Goal: Task Accomplishment & Management: Use online tool/utility

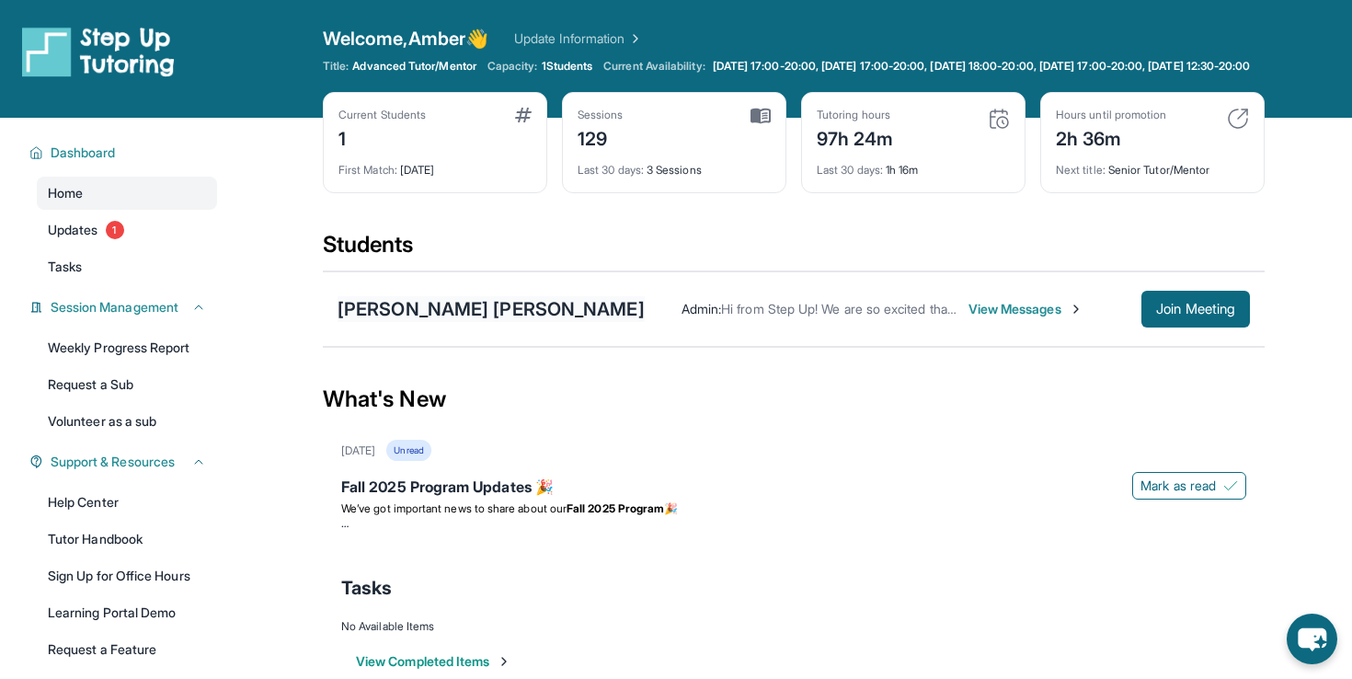
click at [430, 322] on div "[PERSON_NAME] [PERSON_NAME]" at bounding box center [490, 309] width 307 height 26
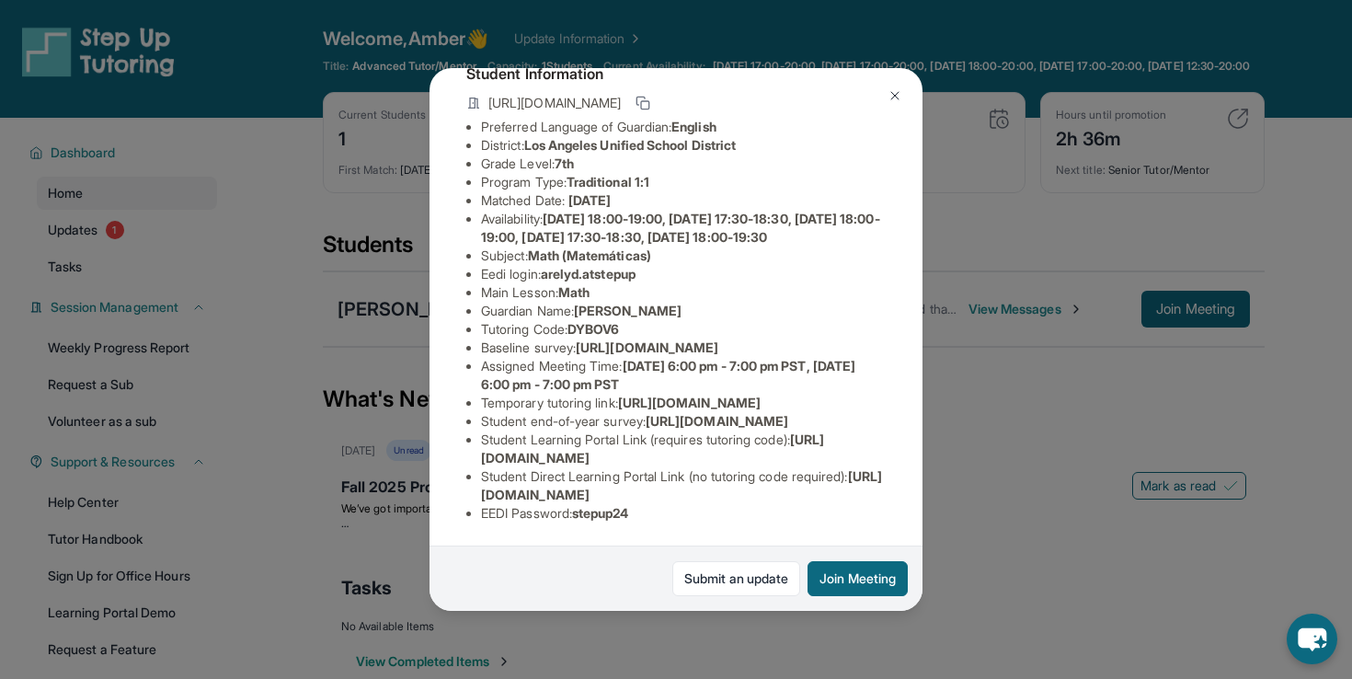
scroll to position [303, 0]
click at [597, 515] on span "stepup24" at bounding box center [600, 513] width 57 height 16
drag, startPoint x: 597, startPoint y: 515, endPoint x: 648, endPoint y: 519, distance: 51.6
click at [648, 519] on li "EEDI Password : stepup24" at bounding box center [683, 513] width 405 height 18
click at [960, 498] on div "[PERSON_NAME] [PERSON_NAME] Guardian: [PERSON_NAME] Student Information [URL][D…" at bounding box center [676, 339] width 1352 height 679
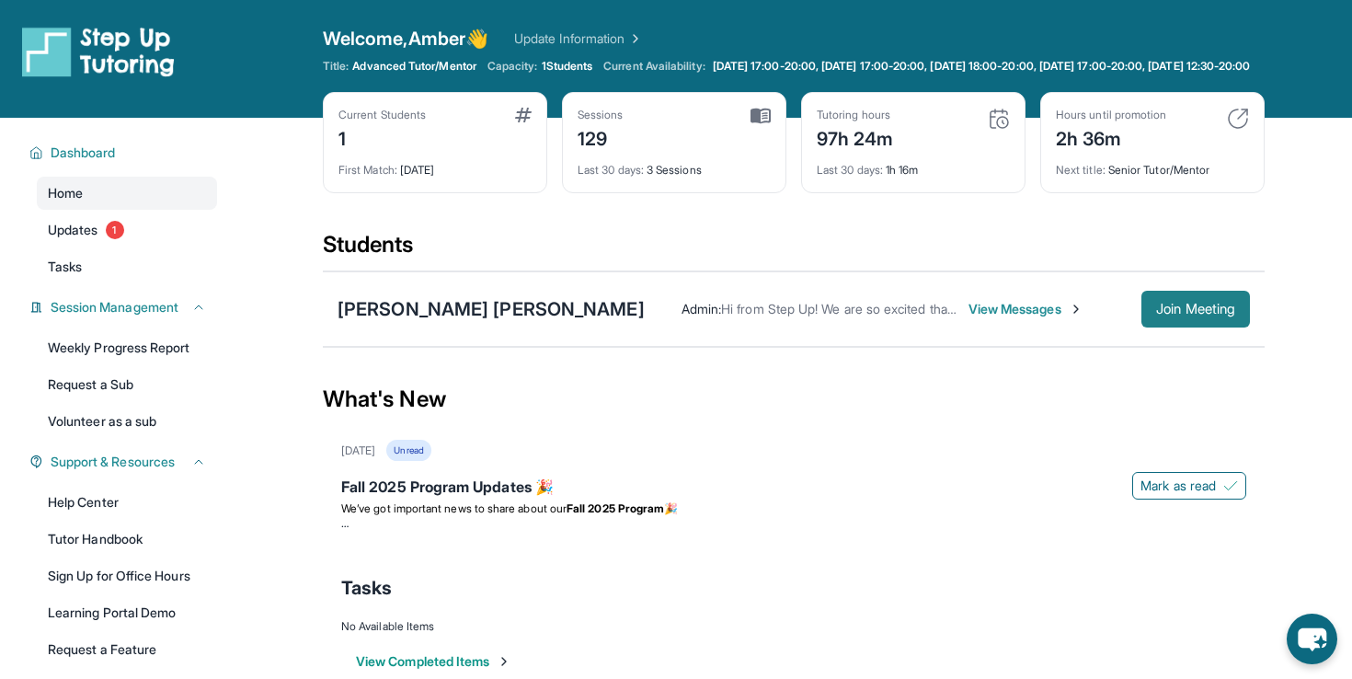
click at [1213, 314] on span "Join Meeting" at bounding box center [1195, 308] width 79 height 11
click at [1184, 327] on button "Join Meeting" at bounding box center [1195, 309] width 109 height 37
click at [131, 246] on link "Updates 1" at bounding box center [127, 229] width 180 height 33
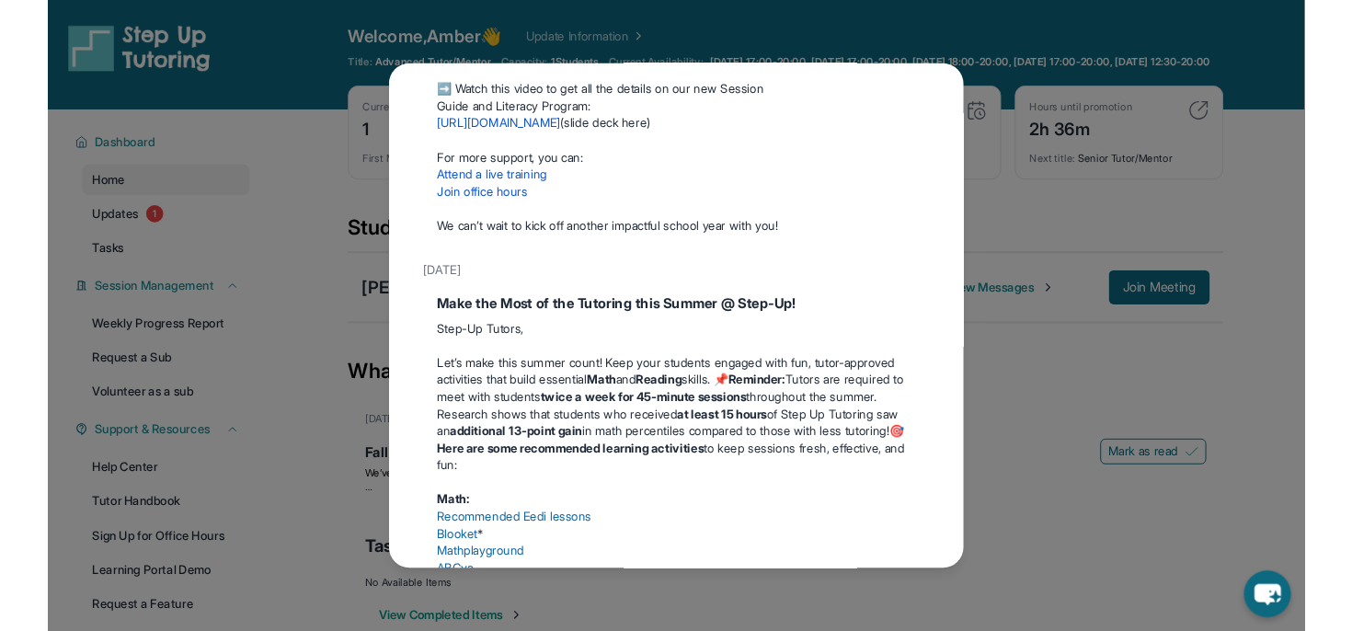
scroll to position [337, 0]
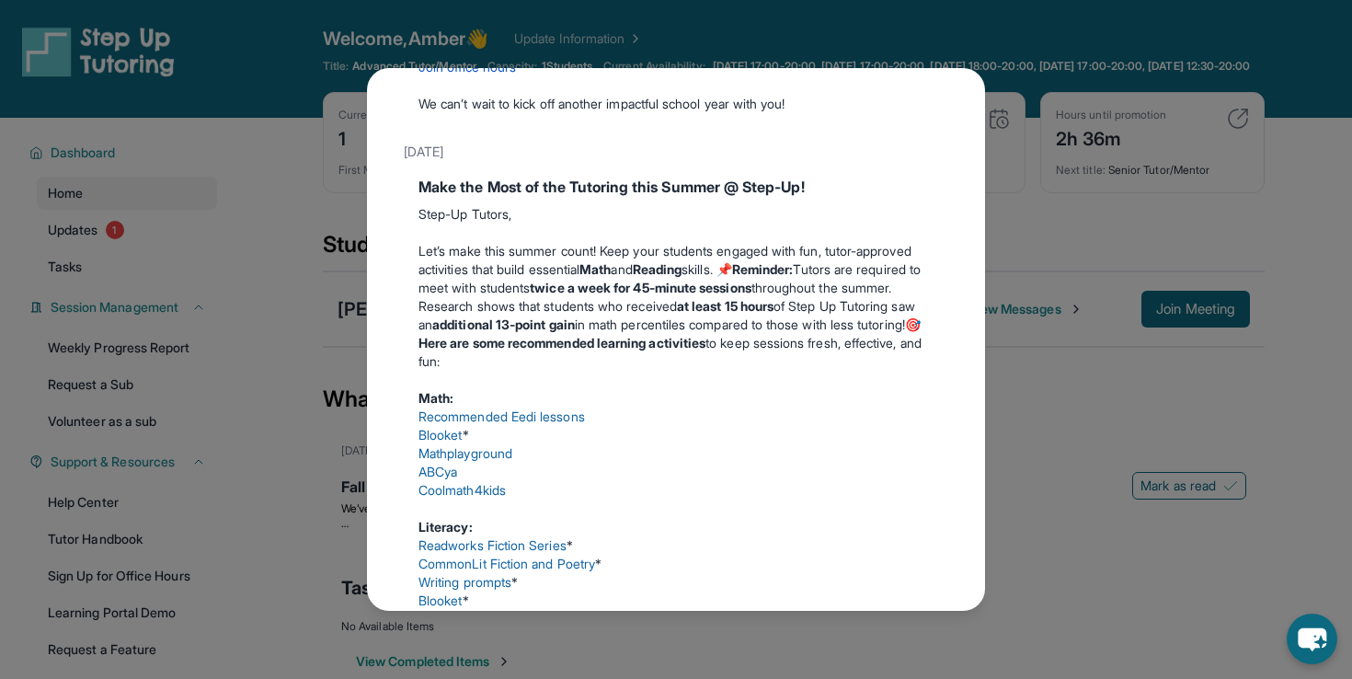
click at [246, 329] on div "Updates [DATE] Fall 2025 Program Updates 🎉 We’ve got important news to share ab…" at bounding box center [676, 339] width 1352 height 679
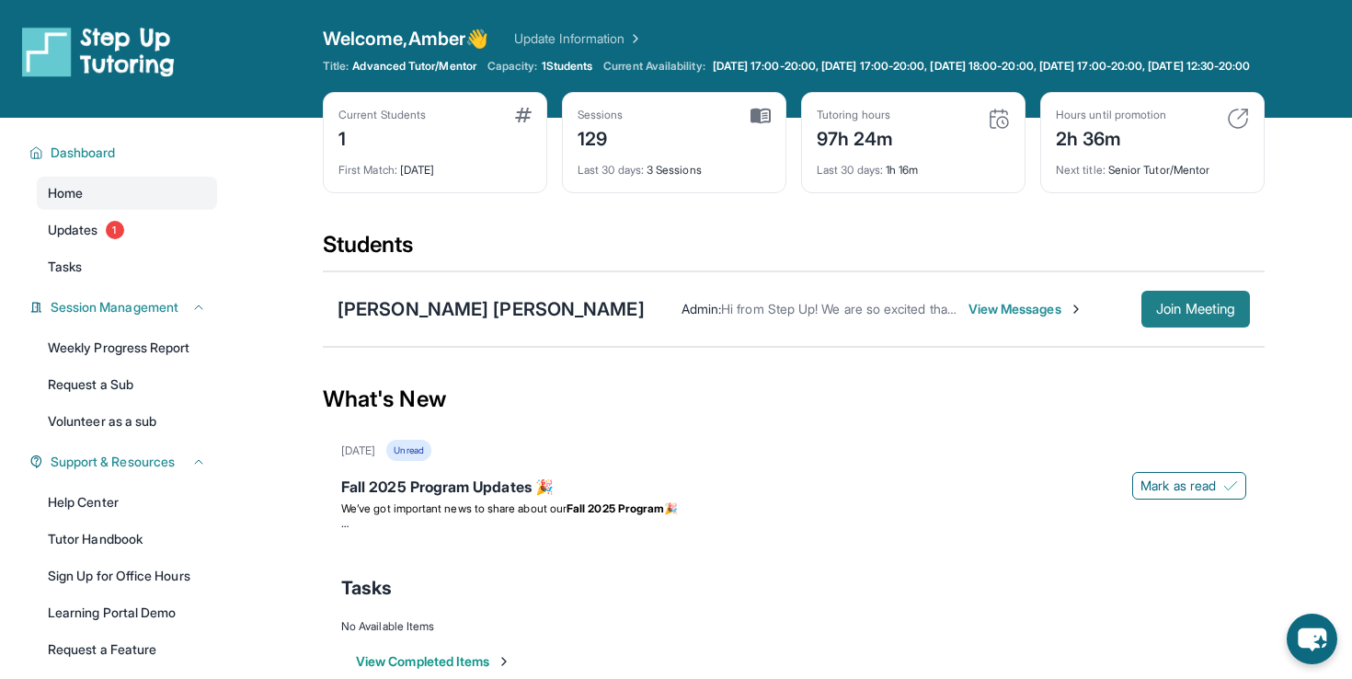
click at [1193, 327] on button "Join Meeting" at bounding box center [1195, 309] width 109 height 37
